Goal: Task Accomplishment & Management: Manage account settings

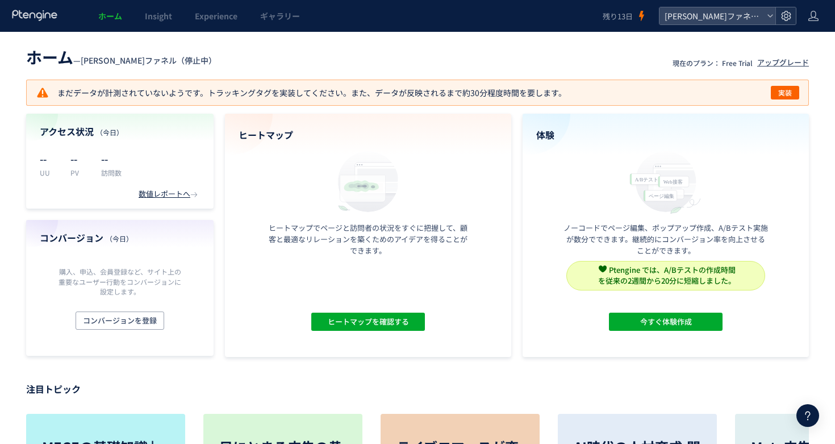
click at [789, 14] on icon at bounding box center [786, 15] width 11 height 11
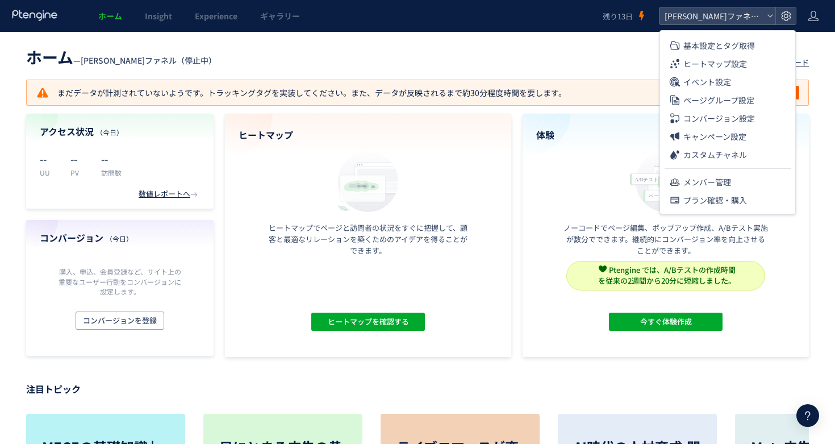
click at [637, 53] on header "ホーム — [PERSON_NAME]ファネル（停止中） 現在のプラン： Free Trial アップグレード" at bounding box center [417, 55] width 783 height 25
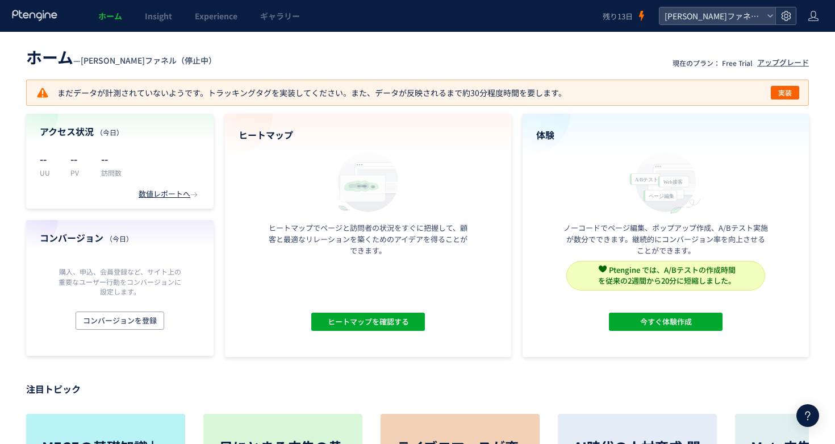
click at [782, 19] on icon at bounding box center [786, 15] width 11 height 11
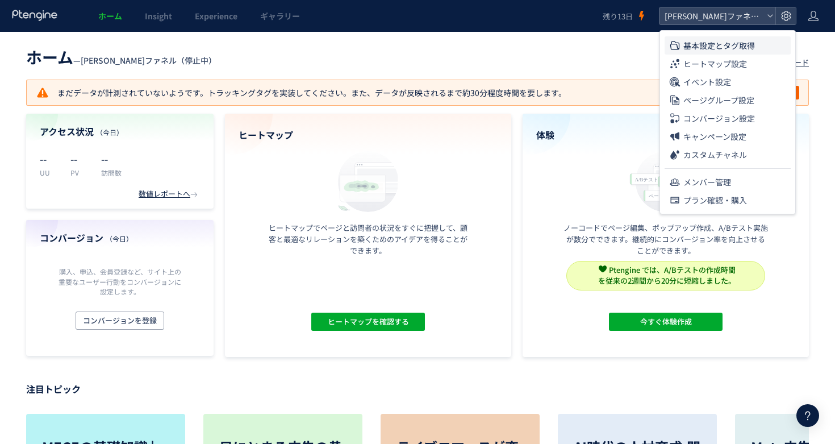
click at [714, 45] on span "基本設定とタグ取得" at bounding box center [720, 45] width 72 height 18
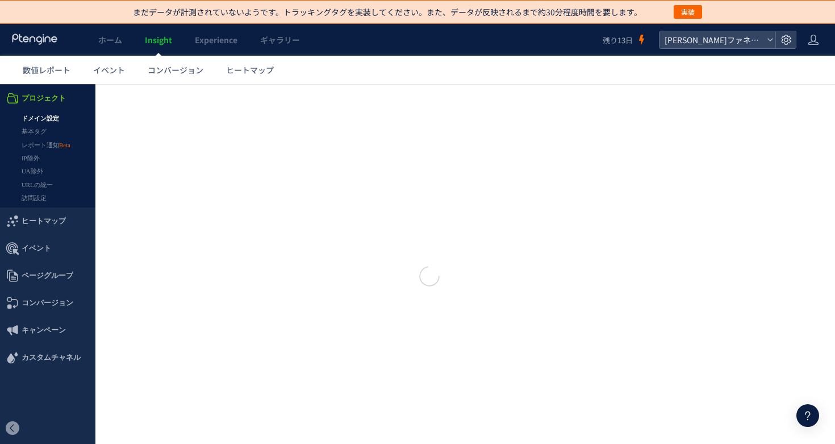
type input "**********"
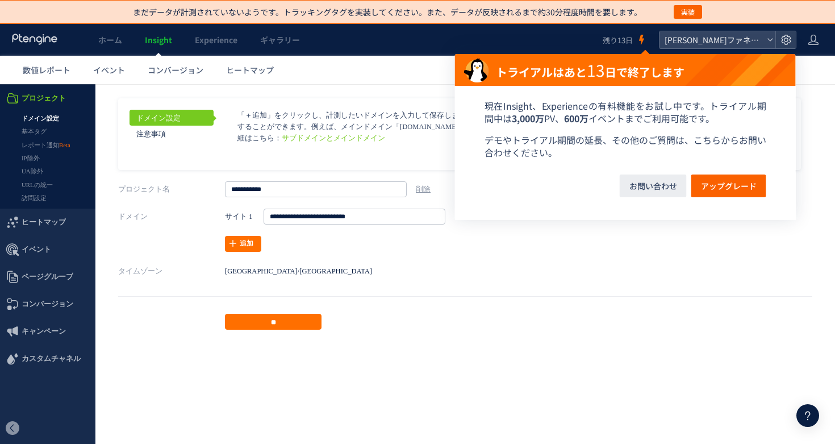
click at [689, 50] on div "トライアルはあと 13 日で終了します 現在Insight、Experienceの有料機能をお試し中です。トライアル期間中は 3,000万 PV、 600万 …" at bounding box center [625, 135] width 341 height 170
click at [684, 44] on span "[PERSON_NAME]ファネル（停止中）" at bounding box center [711, 39] width 101 height 17
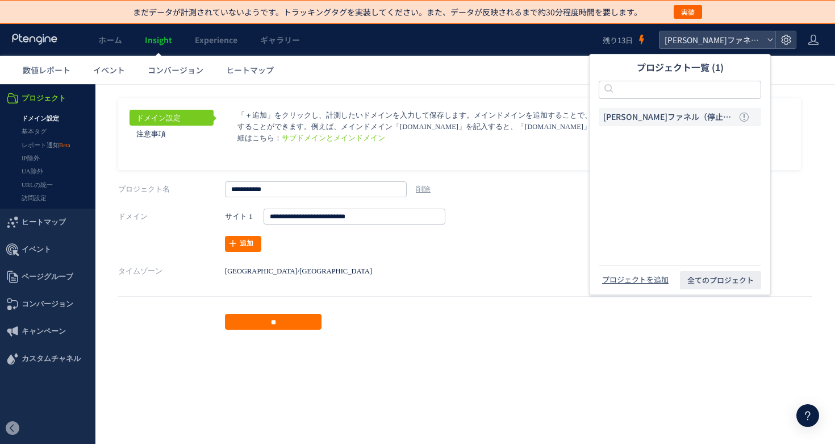
click at [512, 60] on ul "数値レポート イベント コンバージョン ヒートマップ" at bounding box center [423, 70] width 824 height 28
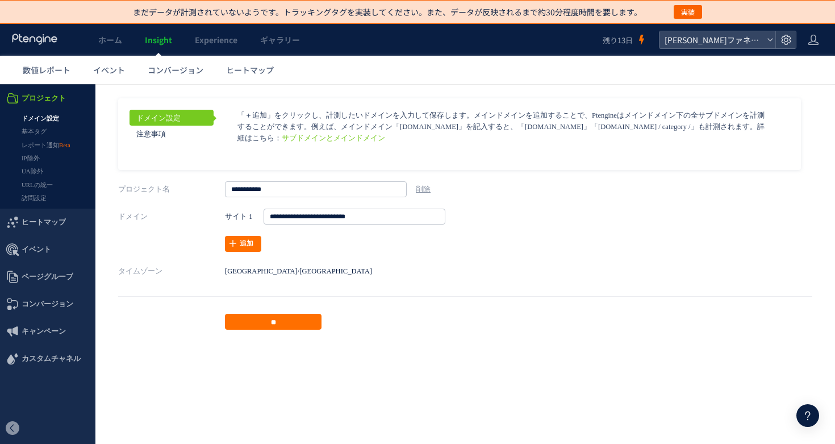
click at [393, 129] on p "「＋追加」をクリックし、計測したいドメインを入力して保存します。メインドメインを追加することで、Ptengineはメインドメイン下の全サブドメインを計測するこ…" at bounding box center [503, 127] width 533 height 34
